Goal: Task Accomplishment & Management: Use online tool/utility

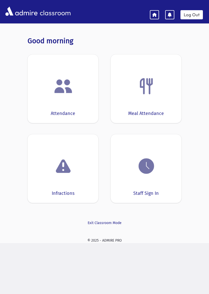
click at [52, 102] on div "Attendance" at bounding box center [62, 88] width 71 height 69
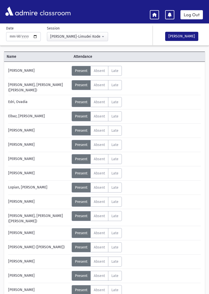
scroll to position [16, 0]
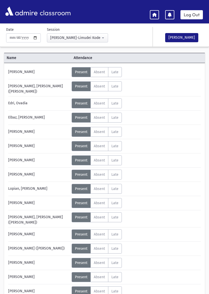
click at [8, 121] on div "[PERSON_NAME] Status Unexcused Admin: Present P Absent A Late L Status Unexcuse…" at bounding box center [104, 183] width 192 height 232
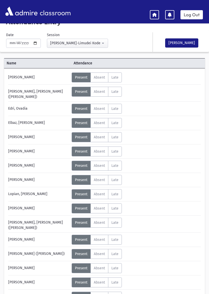
scroll to position [11, 0]
click at [29, 292] on div "[PERSON_NAME]" at bounding box center [39, 297] width 66 height 10
click at [39, 292] on div "[PERSON_NAME]" at bounding box center [39, 297] width 66 height 10
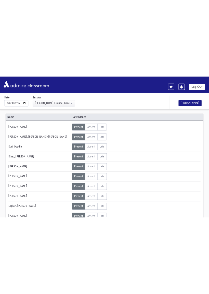
scroll to position [17, 0]
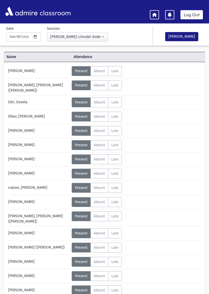
click at [183, 103] on div "Status Unexcused Admin: Present P Absent A L" at bounding box center [136, 102] width 128 height 10
click at [2, 165] on div "Name Attendance [PERSON_NAME] Status Unexcused Admin: Present P Absent" at bounding box center [104, 183] width 209 height 264
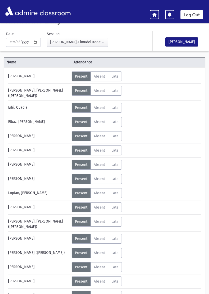
scroll to position [13, 0]
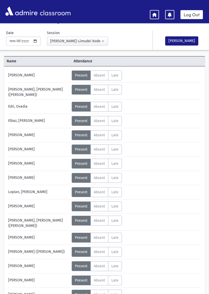
click at [2, 189] on div "Name Attendance [PERSON_NAME] Status Unexcused Admin: Present P Absent" at bounding box center [104, 187] width 209 height 264
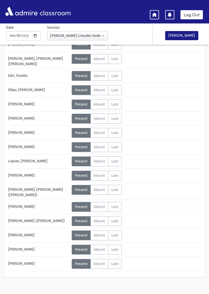
scroll to position [44, 0]
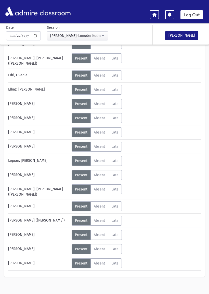
click at [1, 248] on div "Name Attendance [PERSON_NAME] Status Unexcused Admin: Present P Absent" at bounding box center [104, 156] width 209 height 264
click at [5, 265] on div "[PERSON_NAME] Status Unexcused Admin: Present P Absent A Late L" at bounding box center [104, 156] width 201 height 242
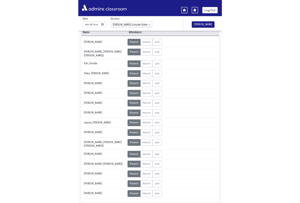
scroll to position [0, 0]
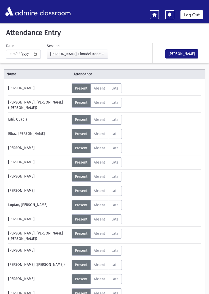
click at [175, 55] on button "[PERSON_NAME]" at bounding box center [181, 53] width 33 height 9
